Goal: Task Accomplishment & Management: Manage account settings

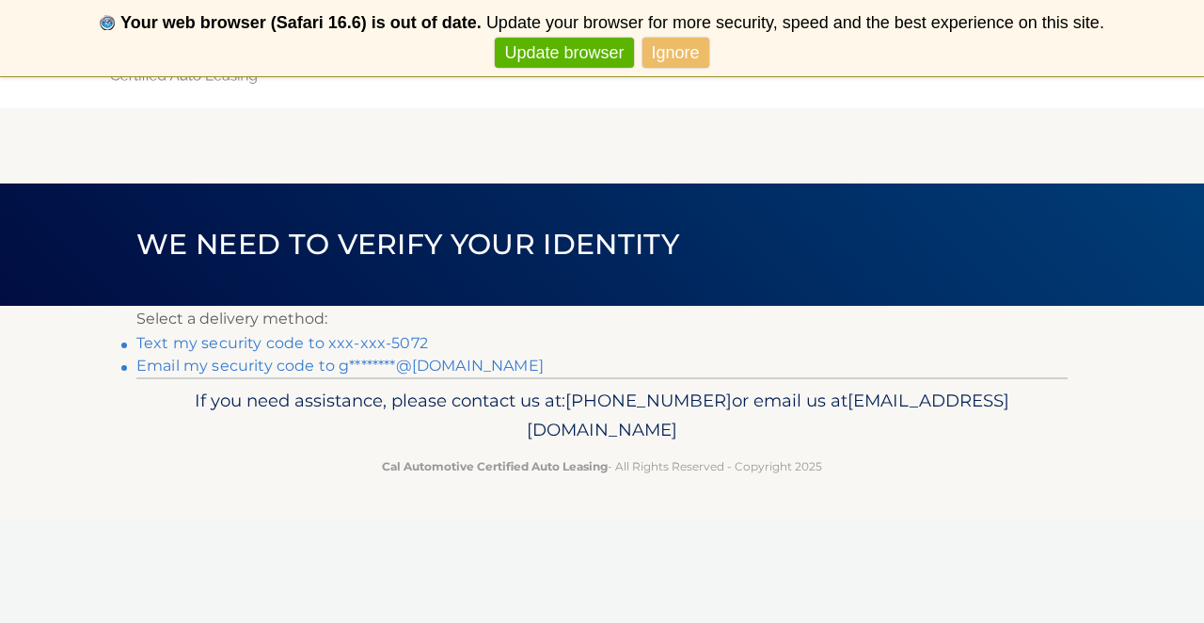
click at [245, 347] on link "Text my security code to xxx-xxx-5072" at bounding box center [282, 343] width 292 height 18
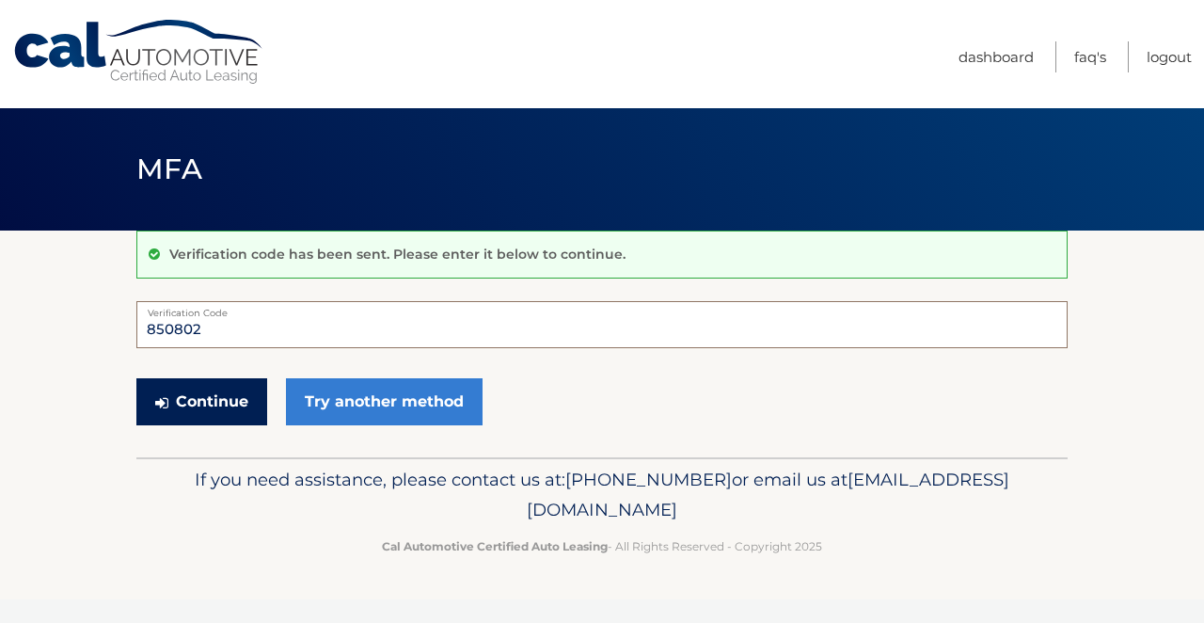
type input "850802"
click at [197, 404] on button "Continue" at bounding box center [201, 401] width 131 height 47
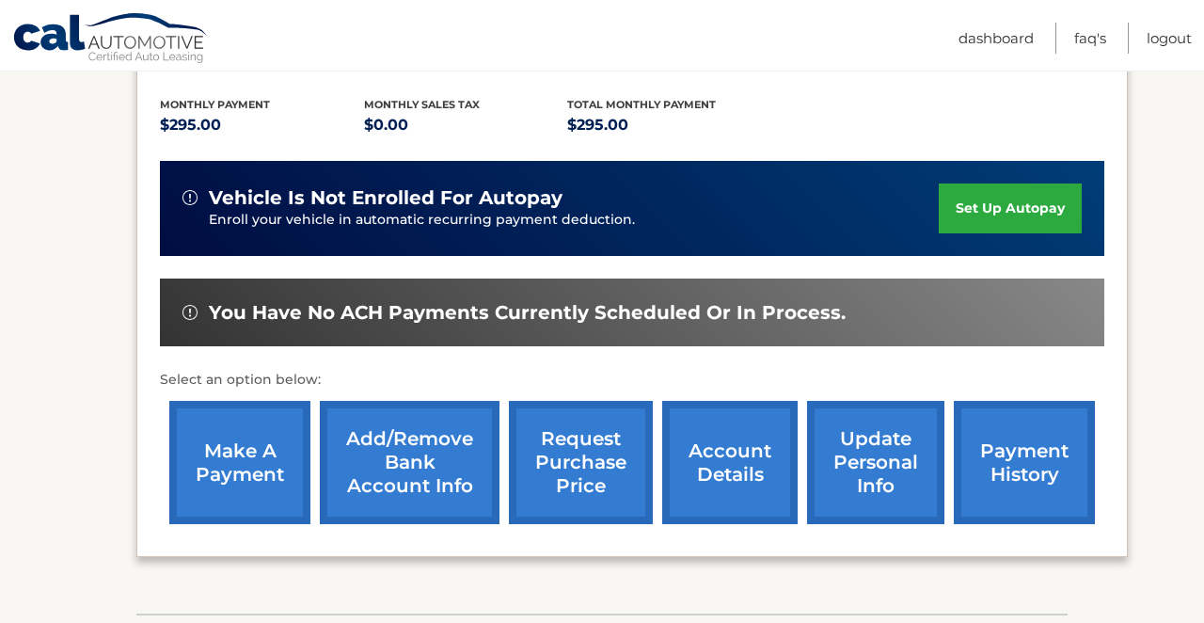
scroll to position [387, 0]
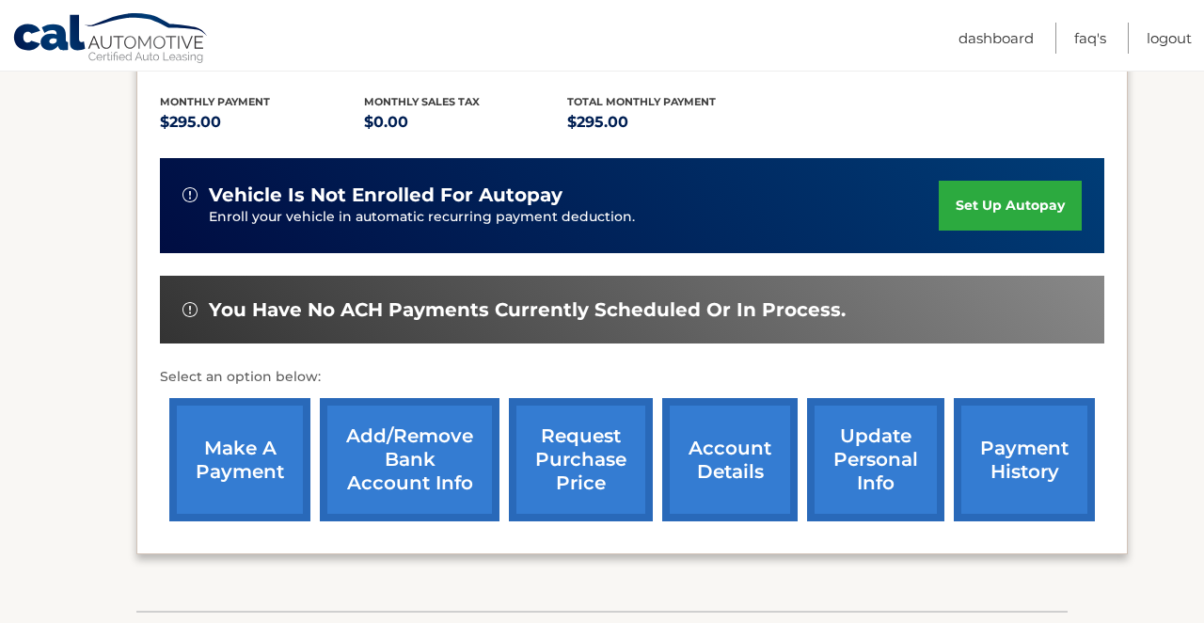
click at [267, 480] on link "make a payment" at bounding box center [239, 459] width 141 height 123
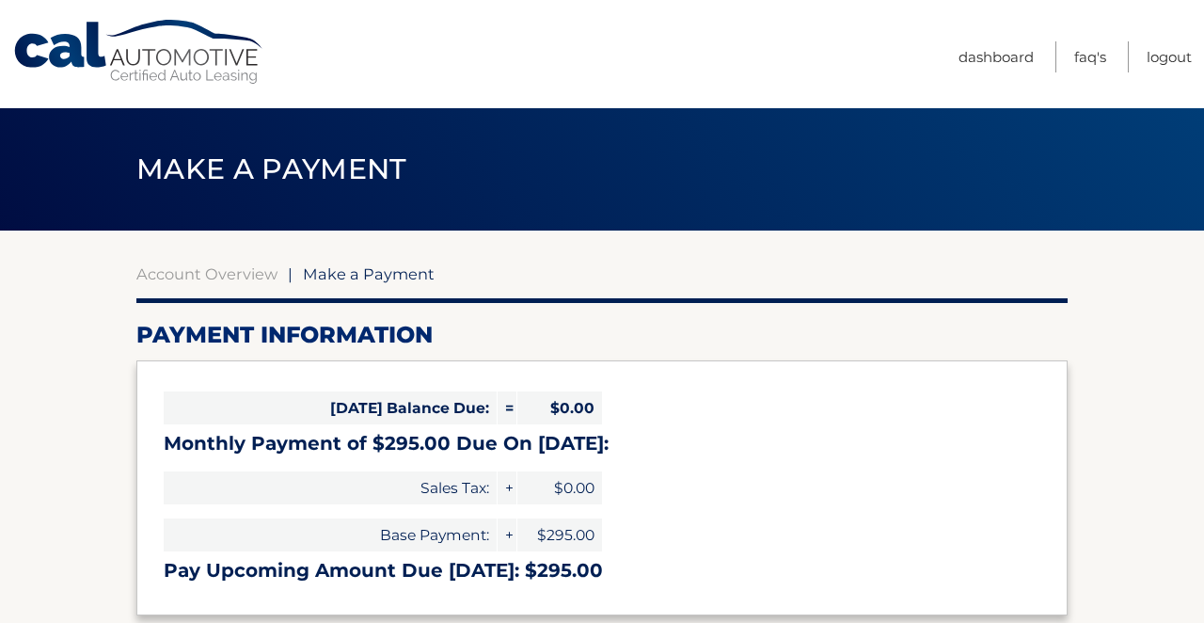
select select "ZmYxM2ZhZGYtMjQ5Yy00YTU4LWJlMmQtYmM3OWU3M2E2ODcx"
click at [982, 55] on link "Dashboard" at bounding box center [995, 56] width 75 height 31
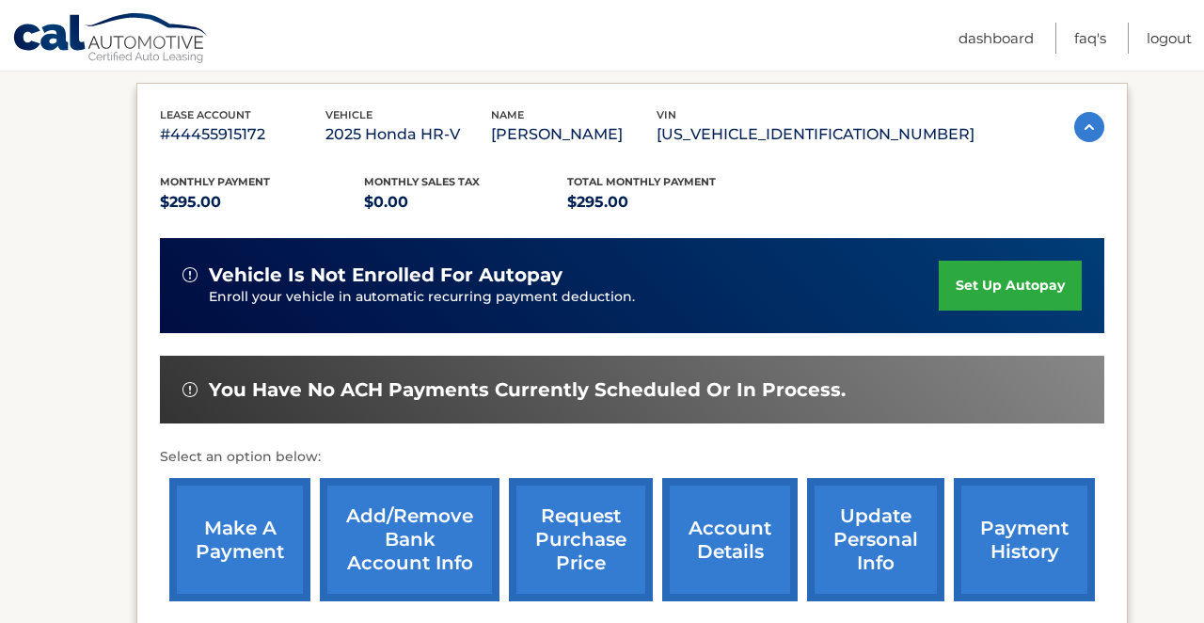
scroll to position [309, 0]
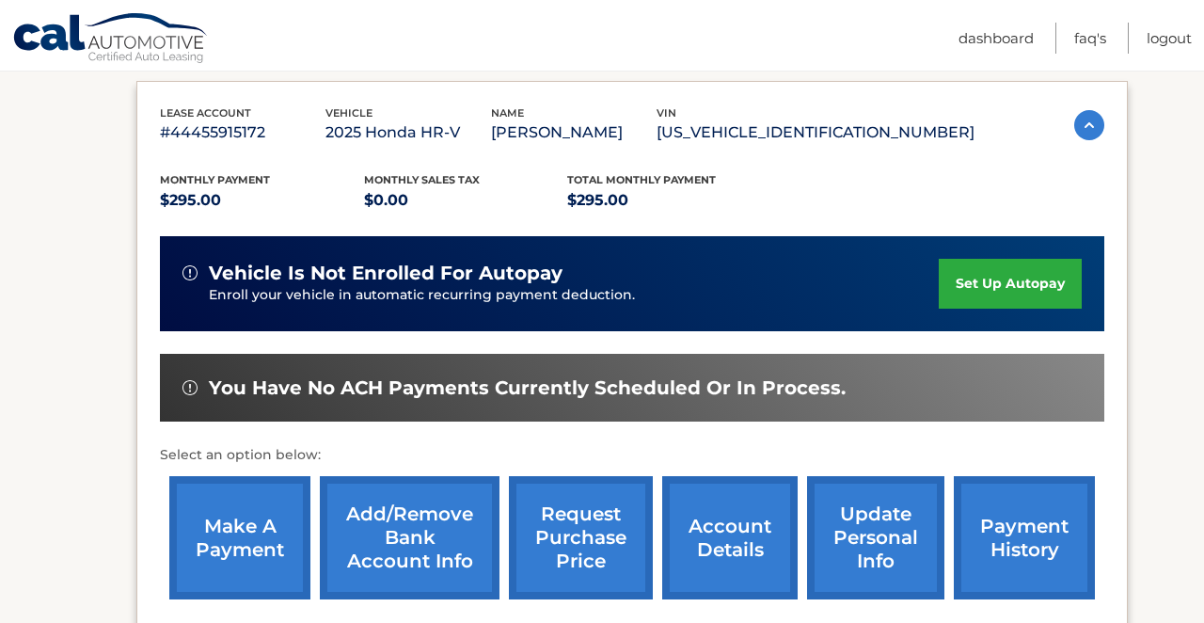
click at [404, 530] on link "Add/Remove bank account info" at bounding box center [410, 537] width 180 height 123
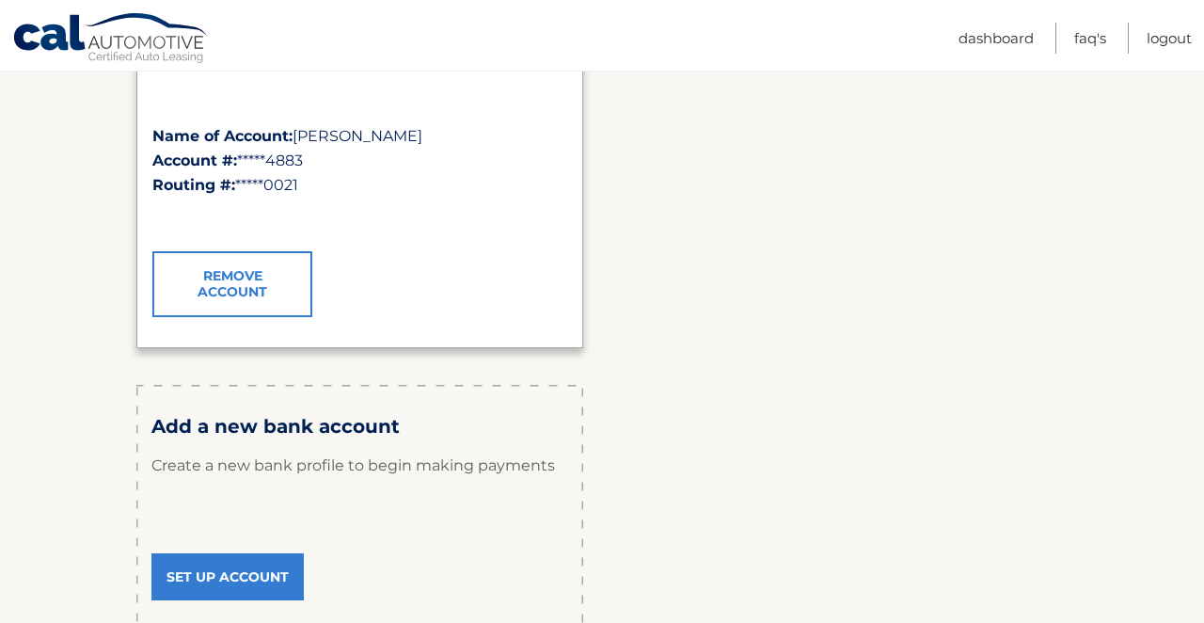
scroll to position [365, 0]
click at [363, 501] on div "Add a new bank account Create a new bank profile to begin making payments Set U…" at bounding box center [359, 517] width 447 height 263
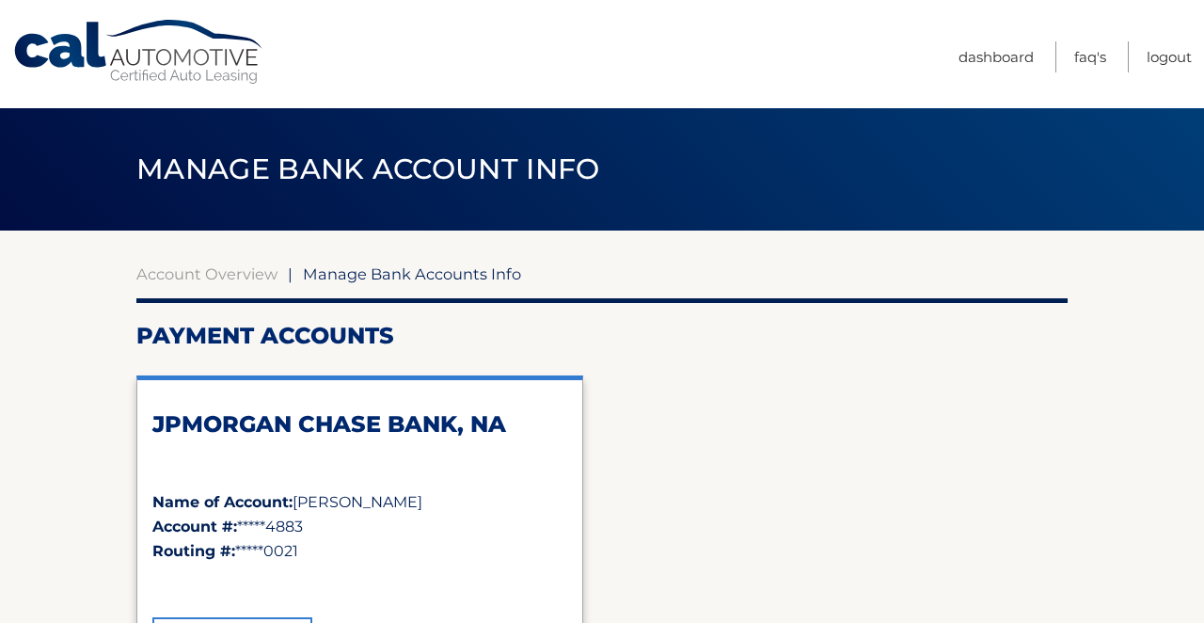
scroll to position [0, 0]
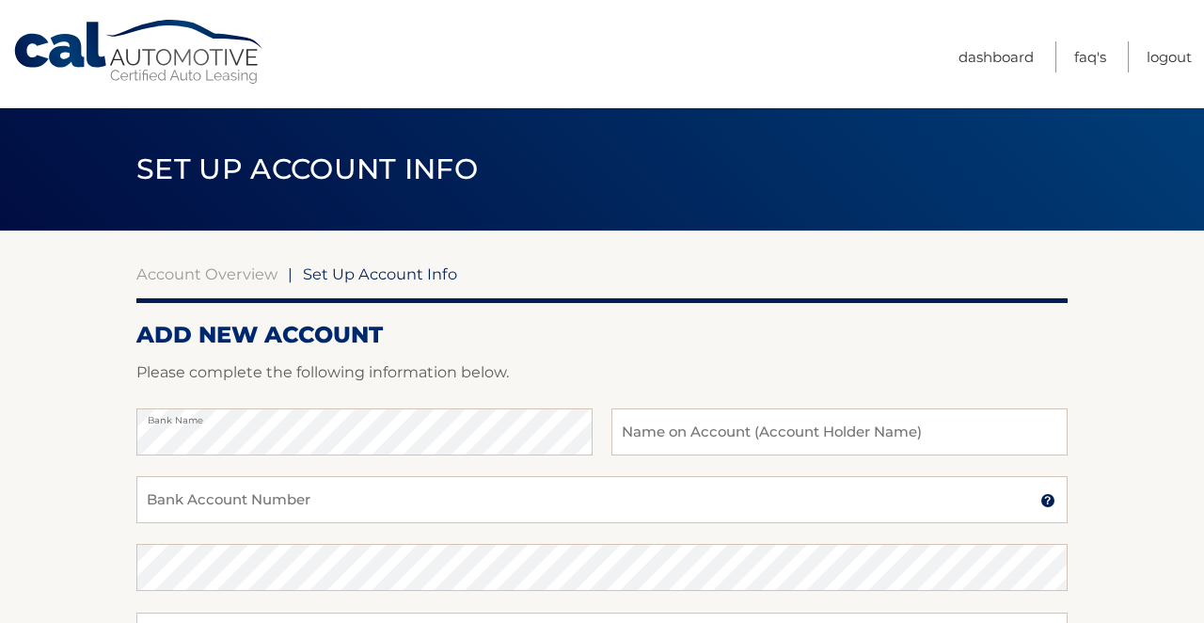
click at [606, 440] on div "Bank Name Name on Account (Account Holder Name)" at bounding box center [601, 442] width 931 height 68
click at [653, 435] on input "text" at bounding box center [839, 431] width 456 height 47
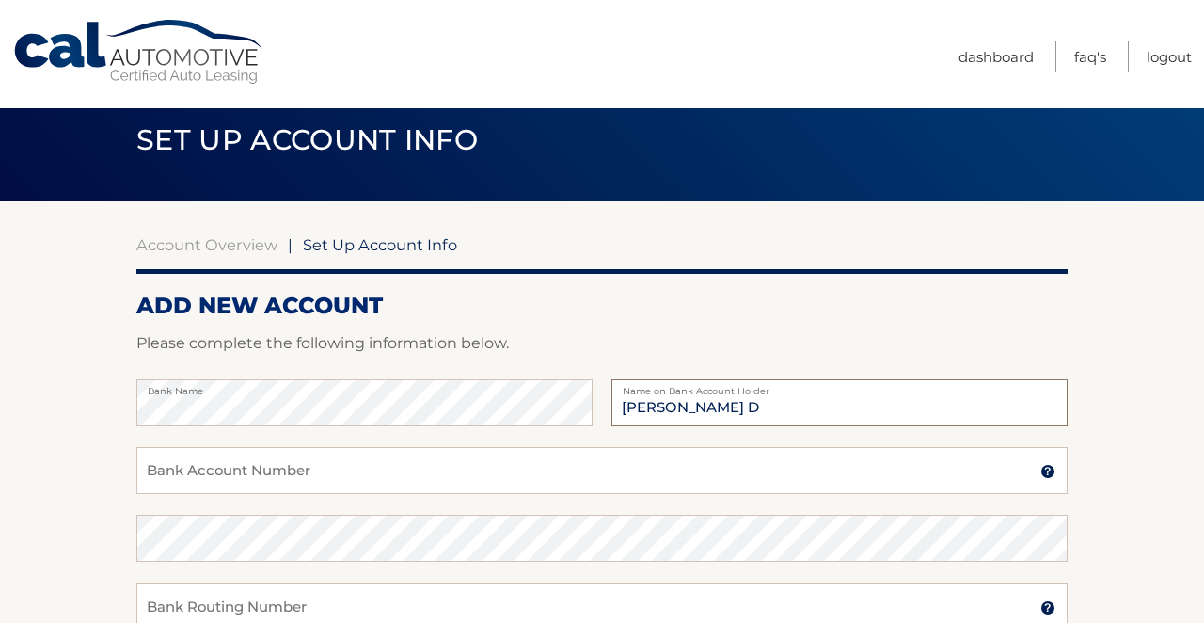
scroll to position [30, 0]
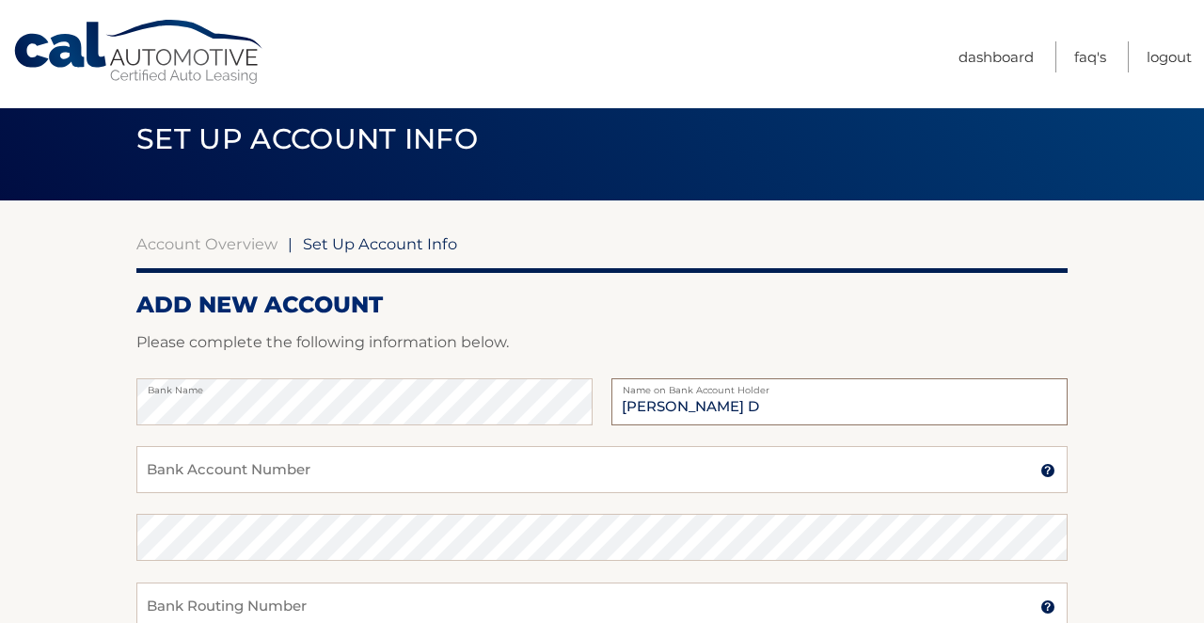
type input "Blaistin Gilda D"
click at [271, 469] on input "Bank Account Number" at bounding box center [601, 469] width 931 height 47
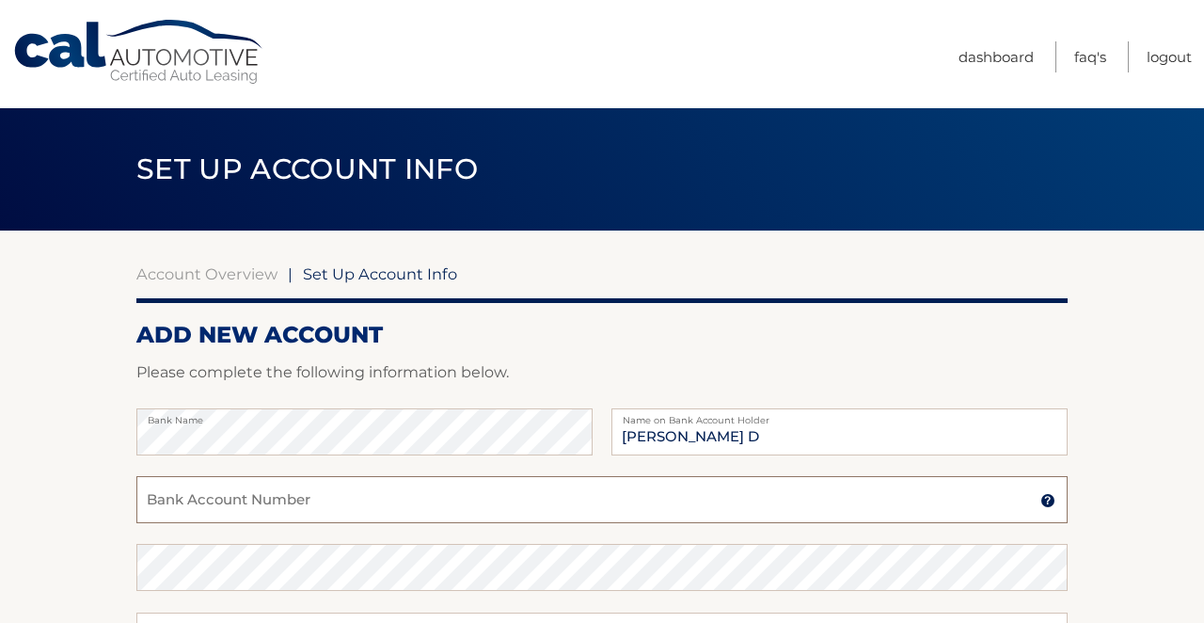
scroll to position [0, 0]
